Goal: Task Accomplishment & Management: Manage account settings

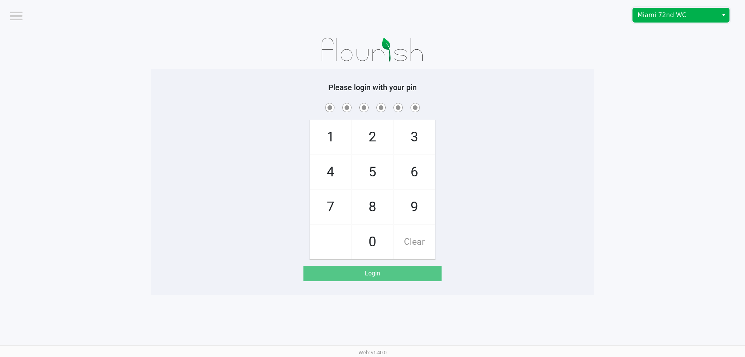
click at [674, 19] on span "Miami 72nd WC" at bounding box center [676, 14] width 76 height 9
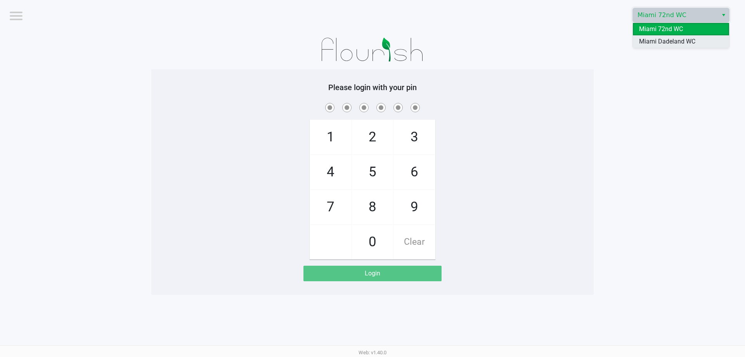
click at [681, 39] on span "Miami Dadeland WC" at bounding box center [667, 41] width 56 height 9
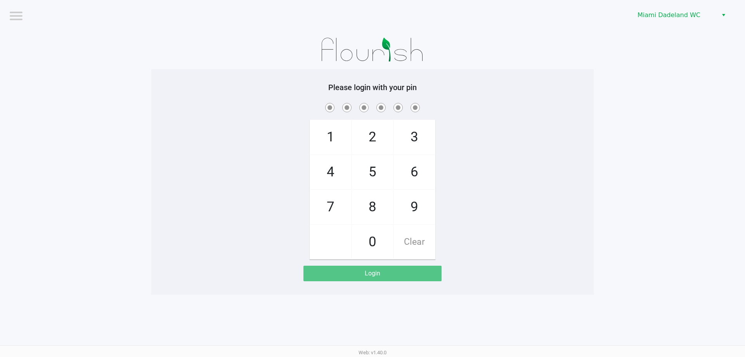
drag, startPoint x: 519, startPoint y: 76, endPoint x: 546, endPoint y: 61, distance: 30.8
click at [535, 66] on div "Please login with your pin 1 4 7 2 5 8 0 3 6 9 Clear Login" at bounding box center [372, 162] width 443 height 264
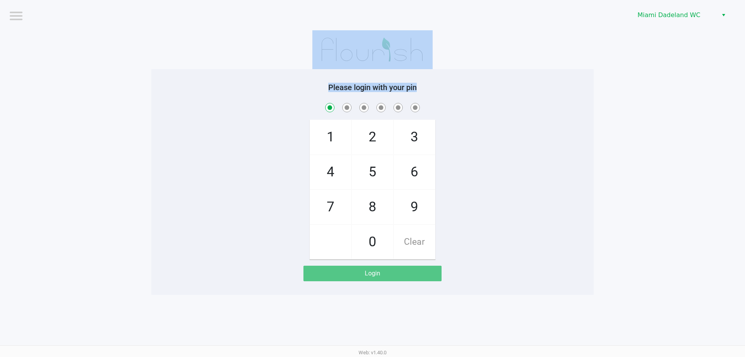
checkbox input "true"
checkbox input "false"
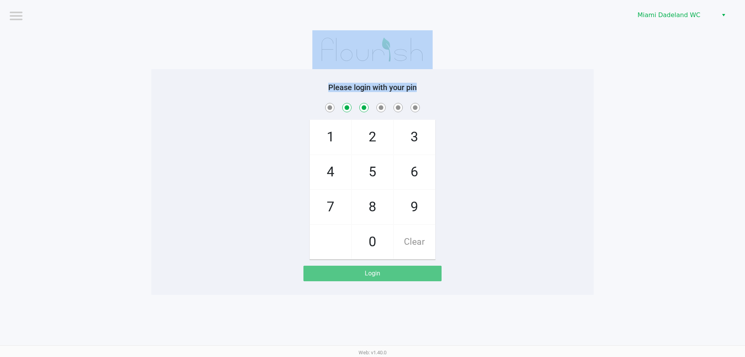
checkbox input "false"
checkbox input "true"
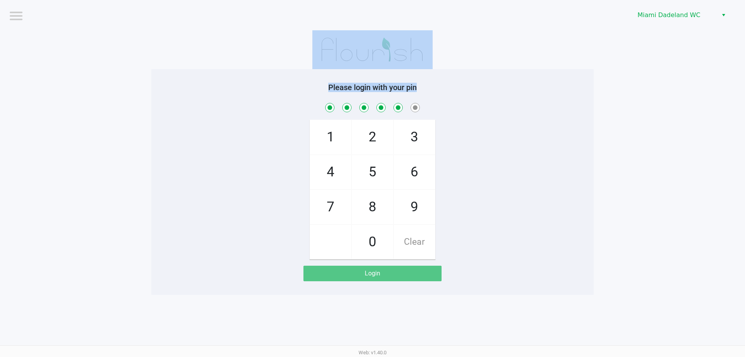
checkbox input "true"
